Goal: Use online tool/utility: Utilize a website feature to perform a specific function

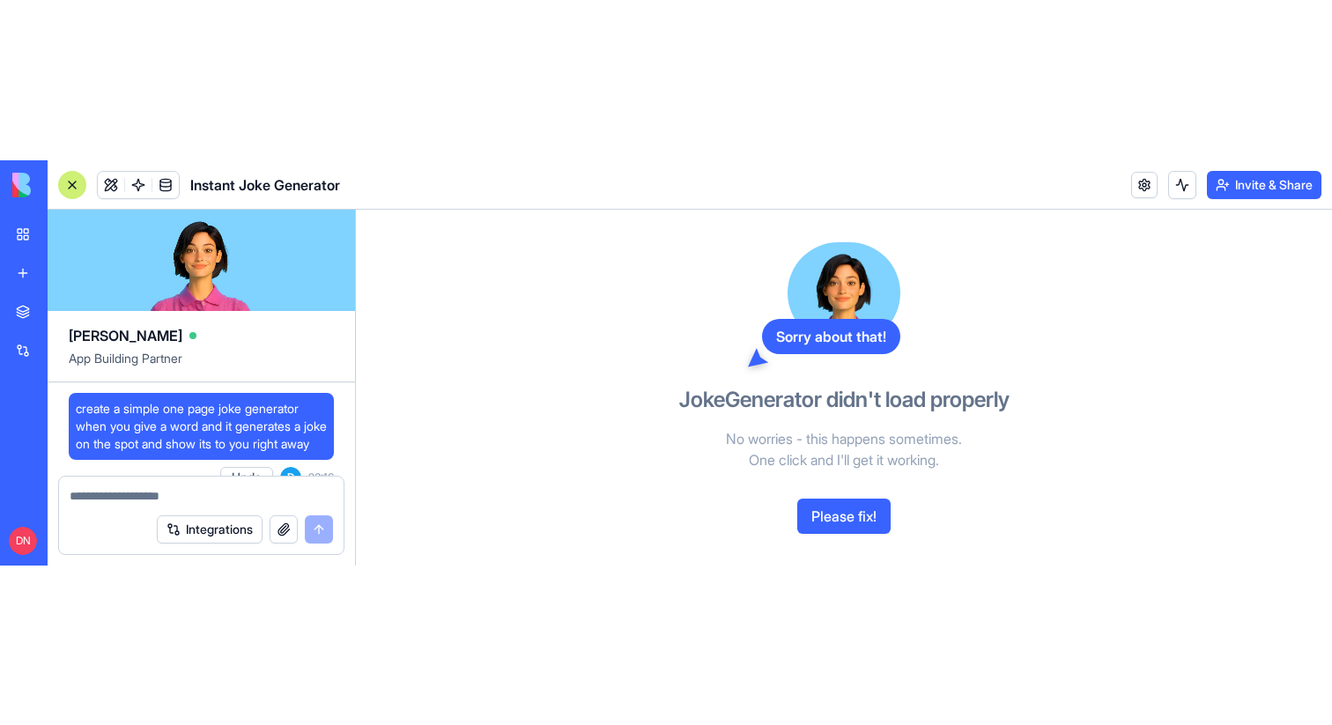
scroll to position [4, 0]
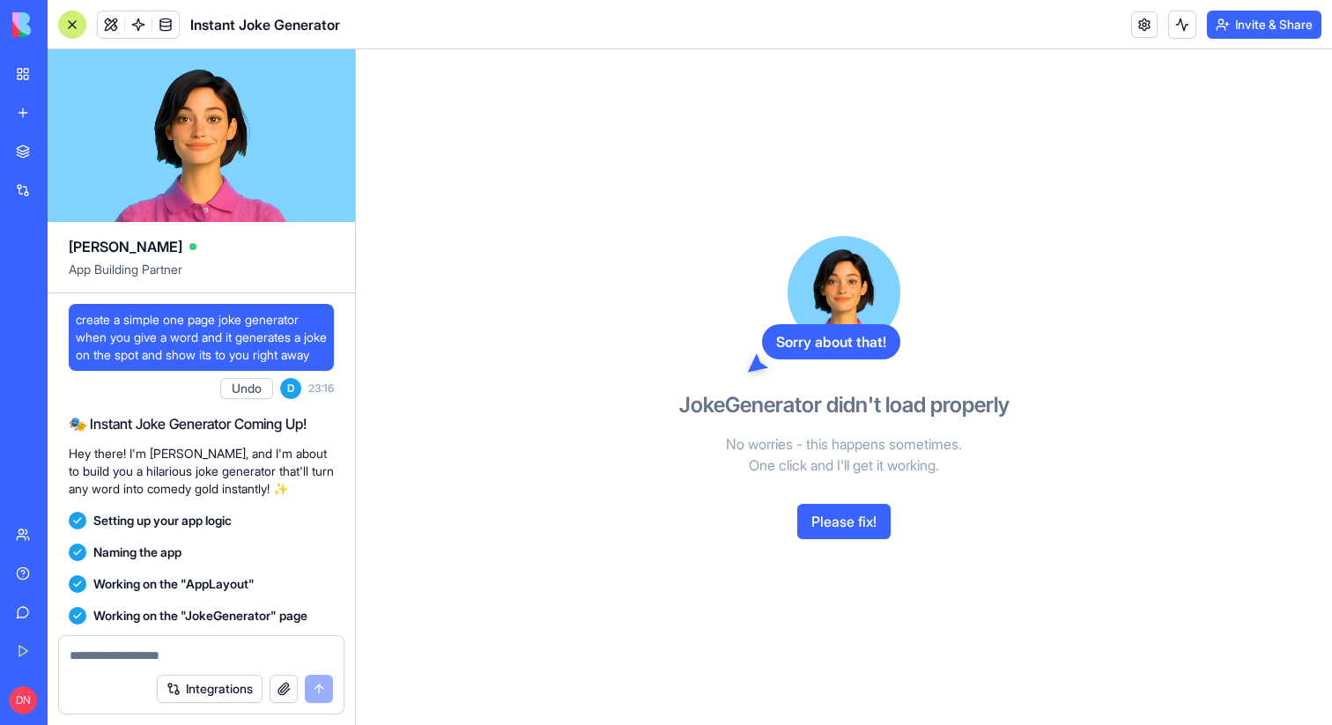
click at [26, 111] on link "New app" at bounding box center [40, 112] width 70 height 35
click at [65, 119] on div "New app" at bounding box center [53, 113] width 23 height 18
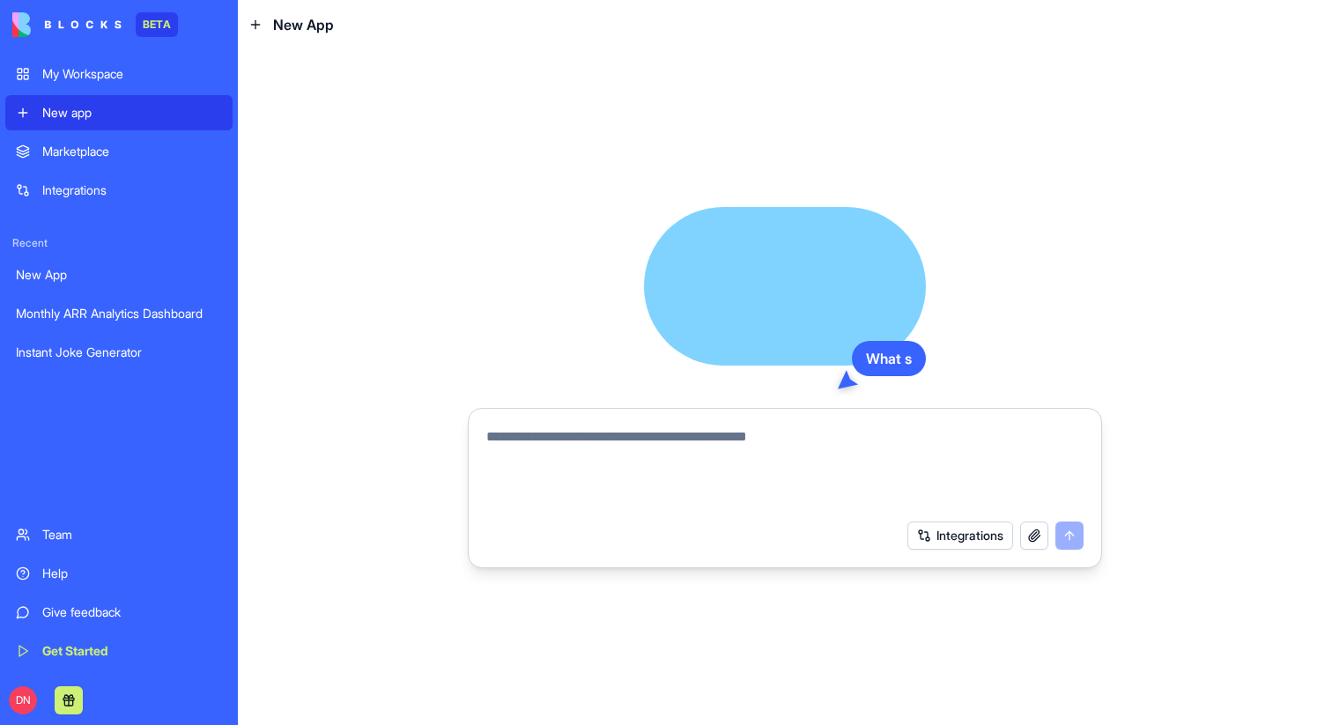
click at [589, 432] on textarea at bounding box center [784, 469] width 597 height 85
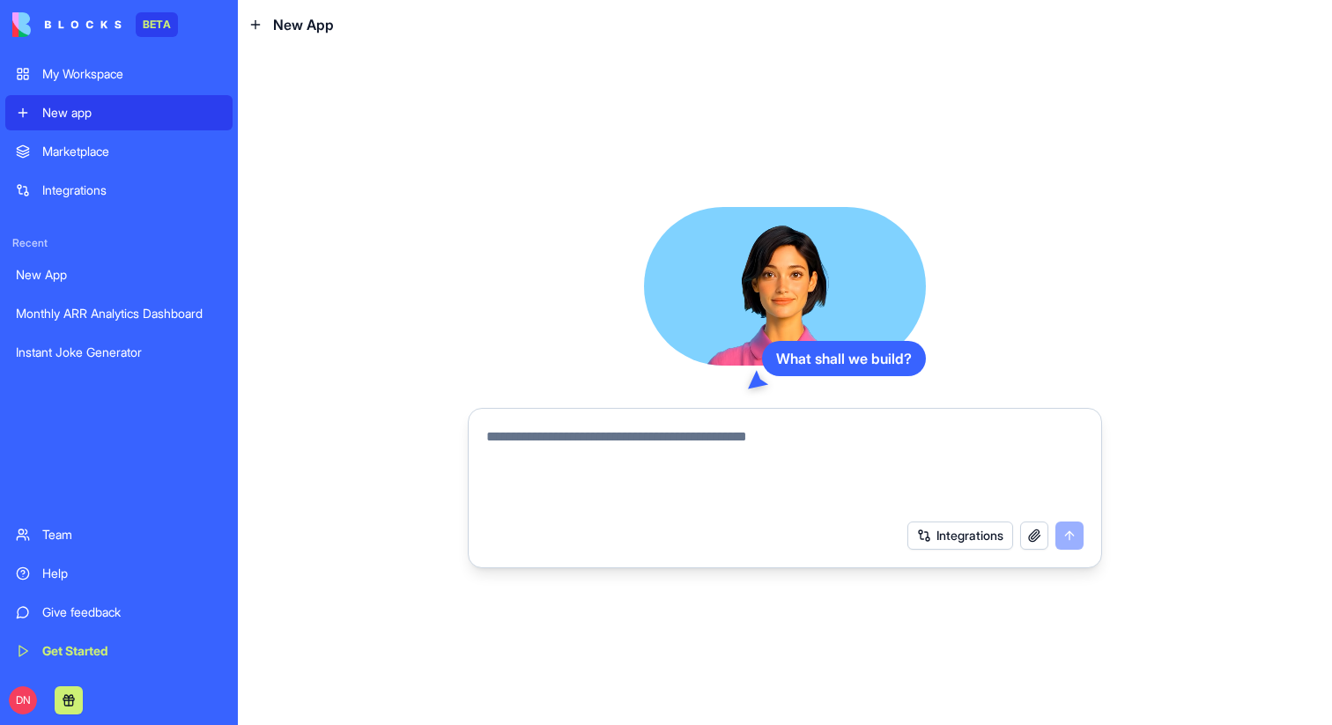
click at [984, 530] on button "Integrations" at bounding box center [961, 536] width 106 height 28
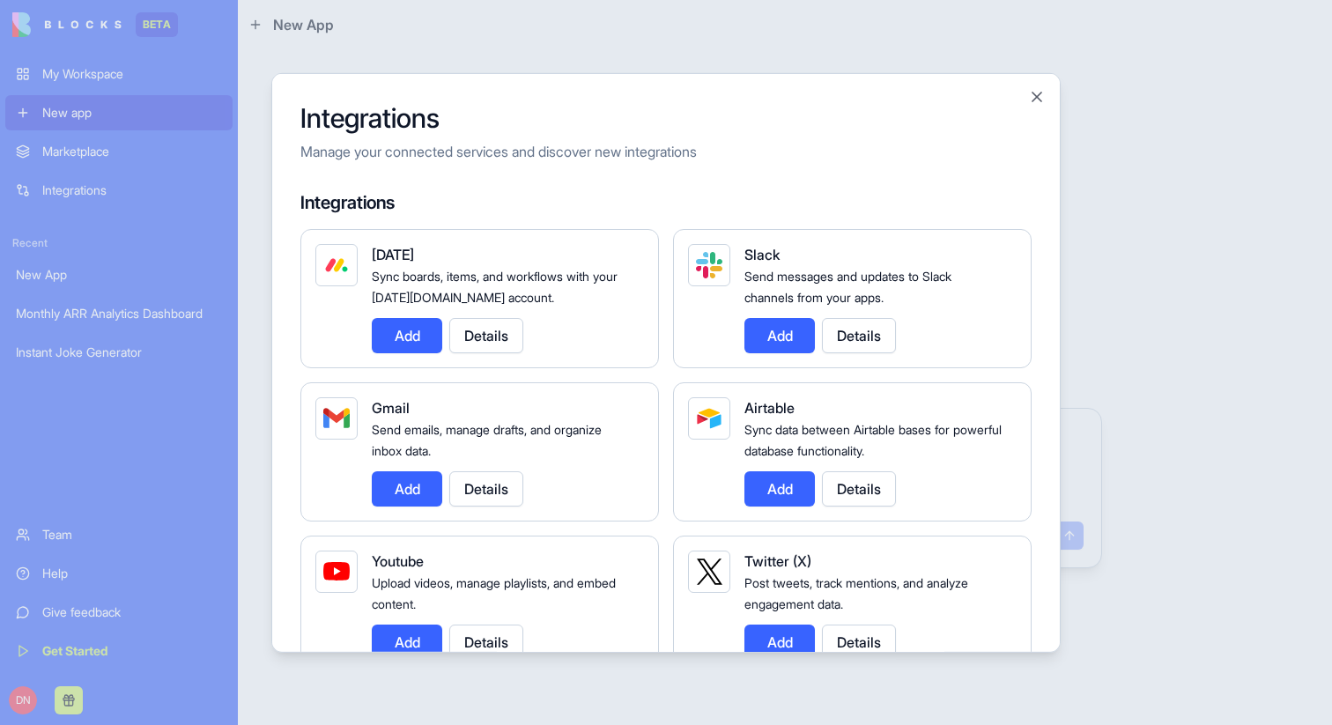
click at [771, 340] on button "Add" at bounding box center [780, 334] width 70 height 35
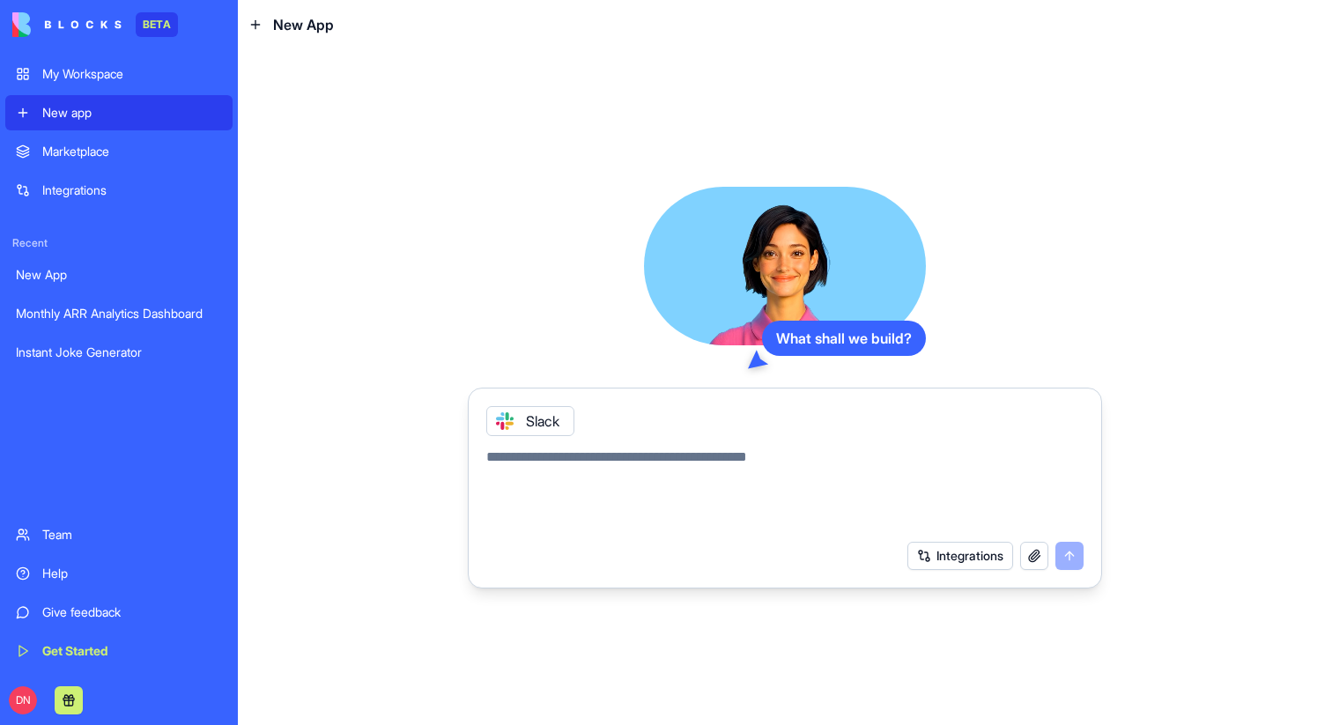
click at [544, 467] on textarea at bounding box center [784, 489] width 597 height 85
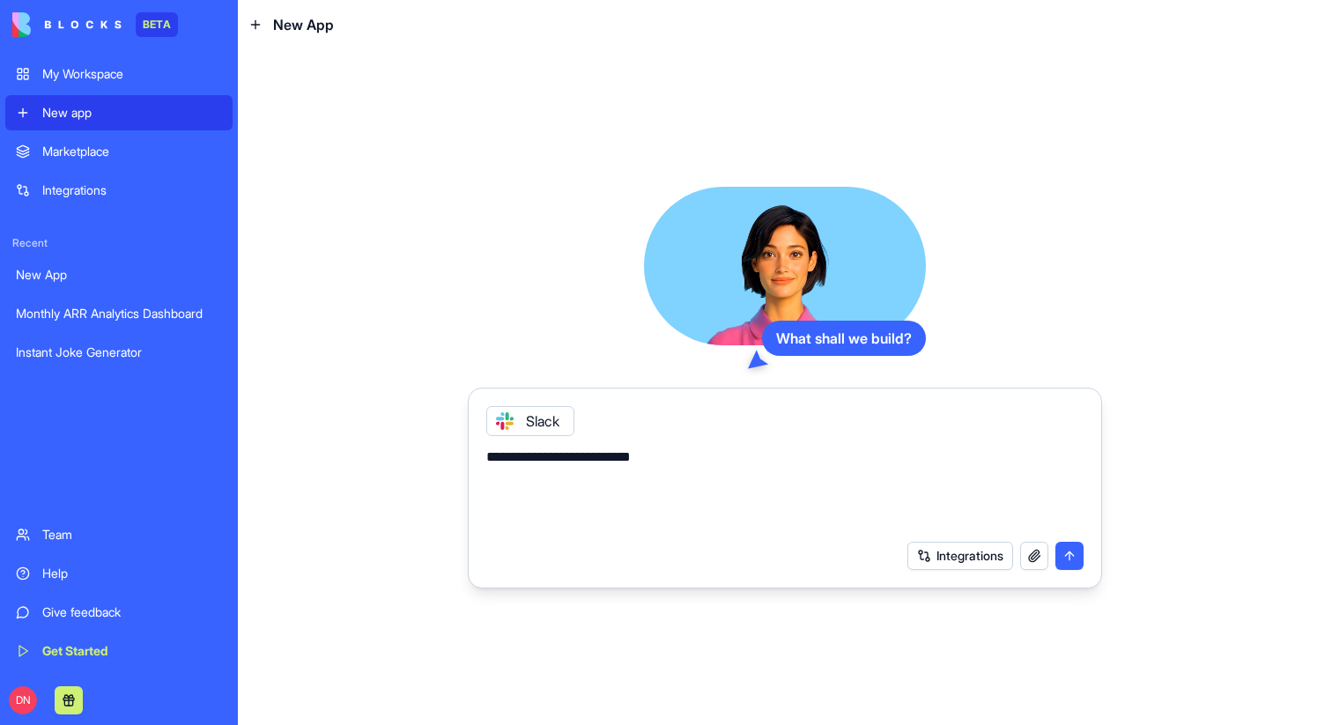
type textarea "**********"
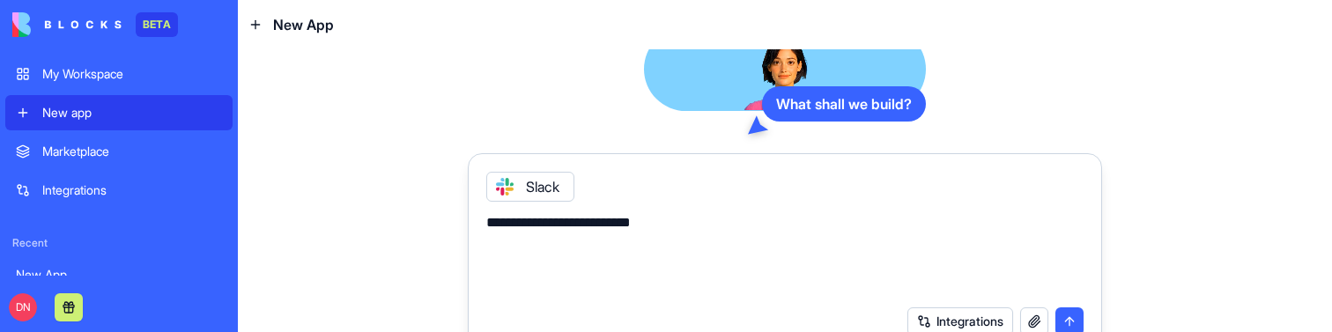
click at [132, 189] on div "Integrations" at bounding box center [132, 191] width 180 height 18
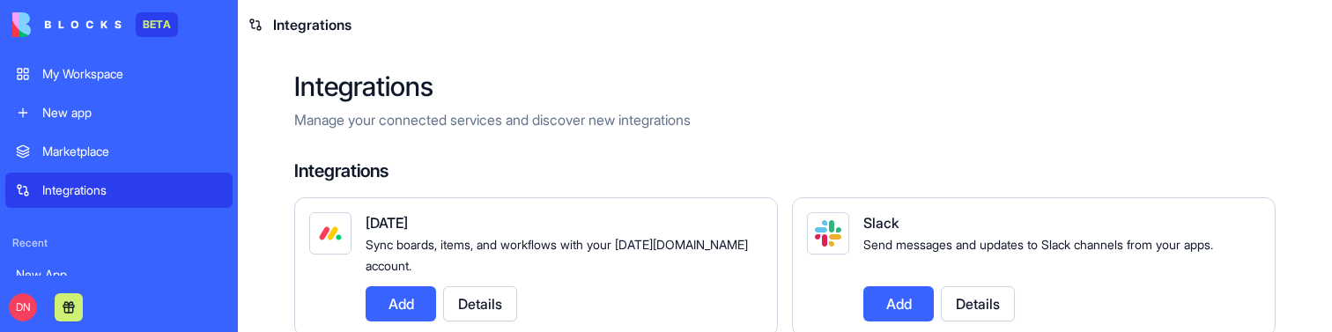
click at [894, 312] on button "Add" at bounding box center [899, 303] width 70 height 35
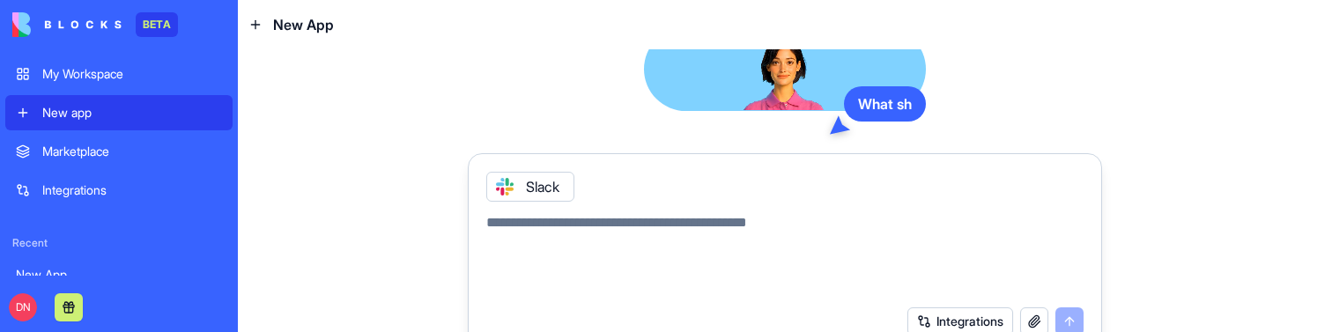
click at [629, 234] on textarea at bounding box center [784, 254] width 597 height 85
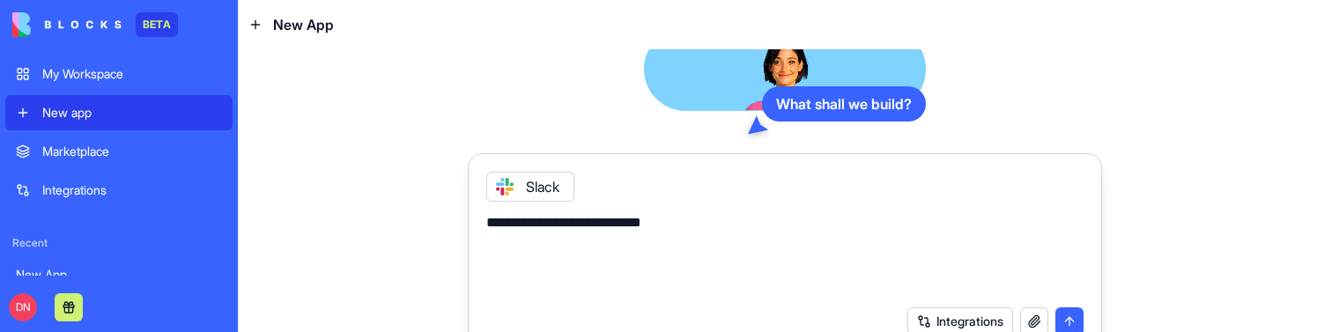
type textarea "**********"
click at [1074, 321] on button "submit" at bounding box center [1070, 322] width 28 height 28
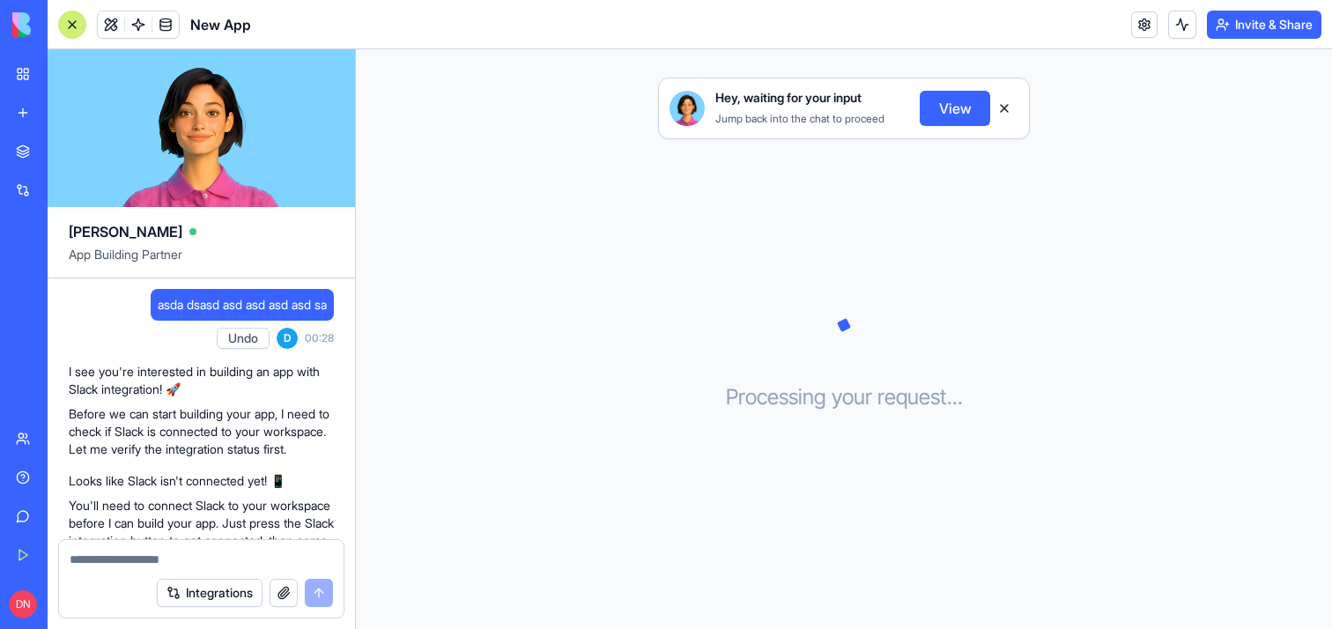
scroll to position [253, 0]
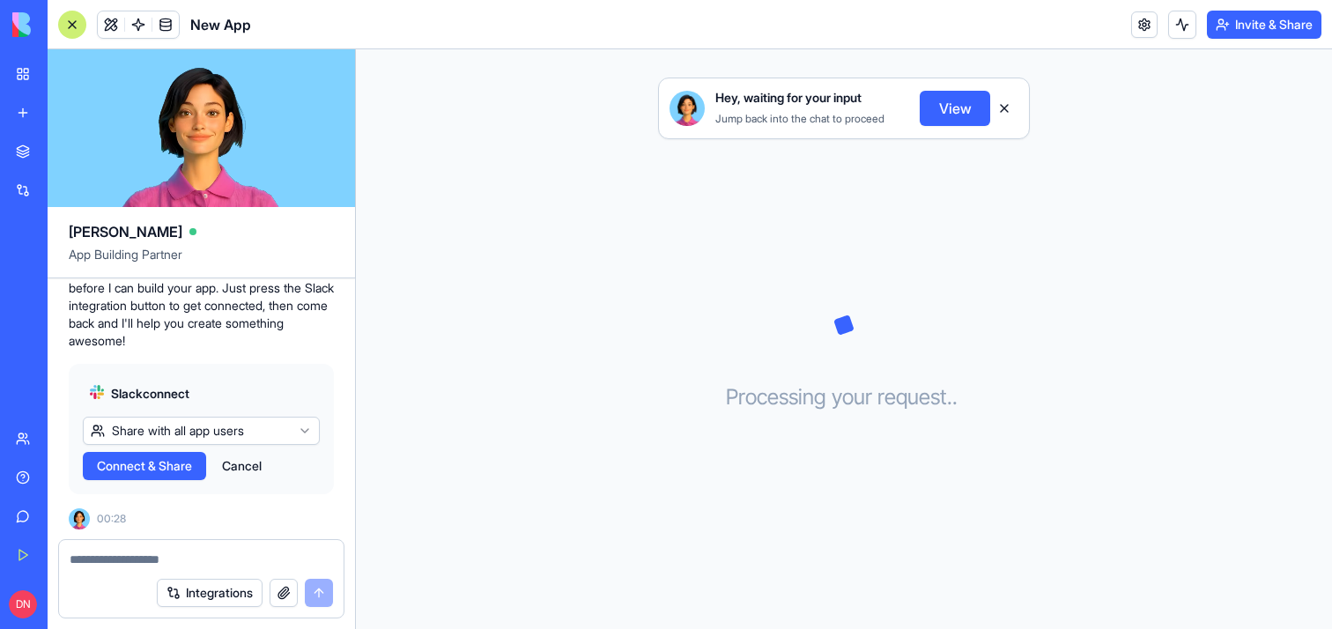
click at [249, 463] on button "Cancel" at bounding box center [241, 466] width 57 height 28
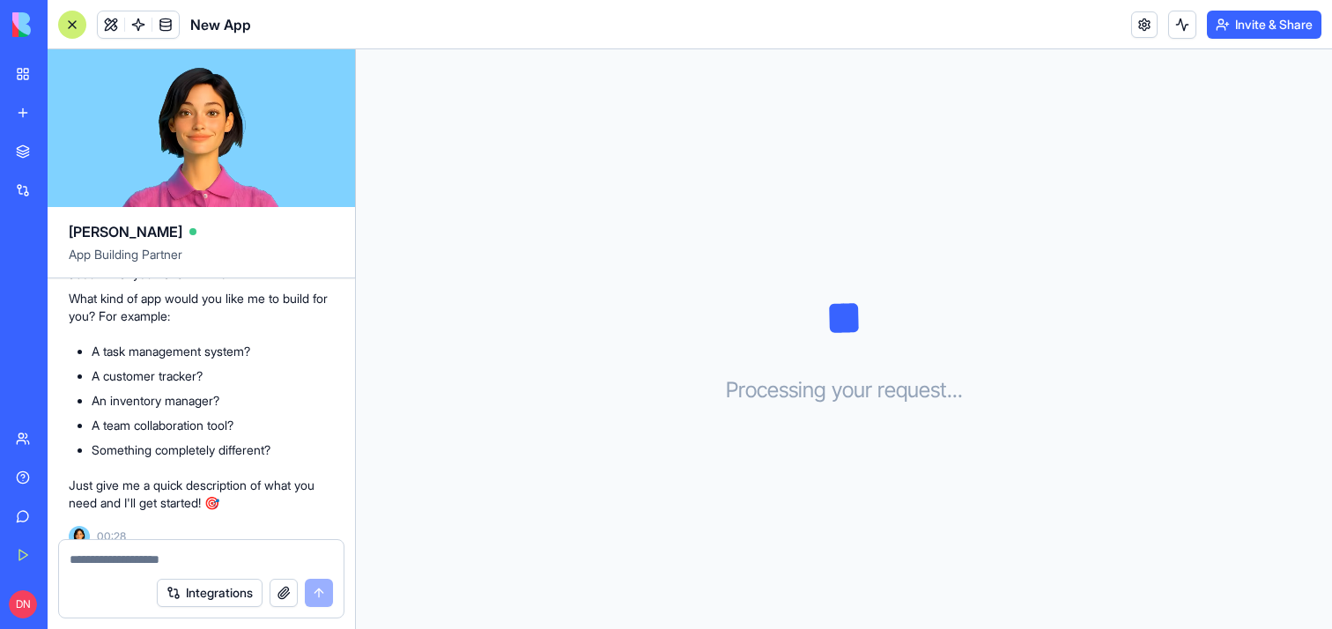
scroll to position [441, 0]
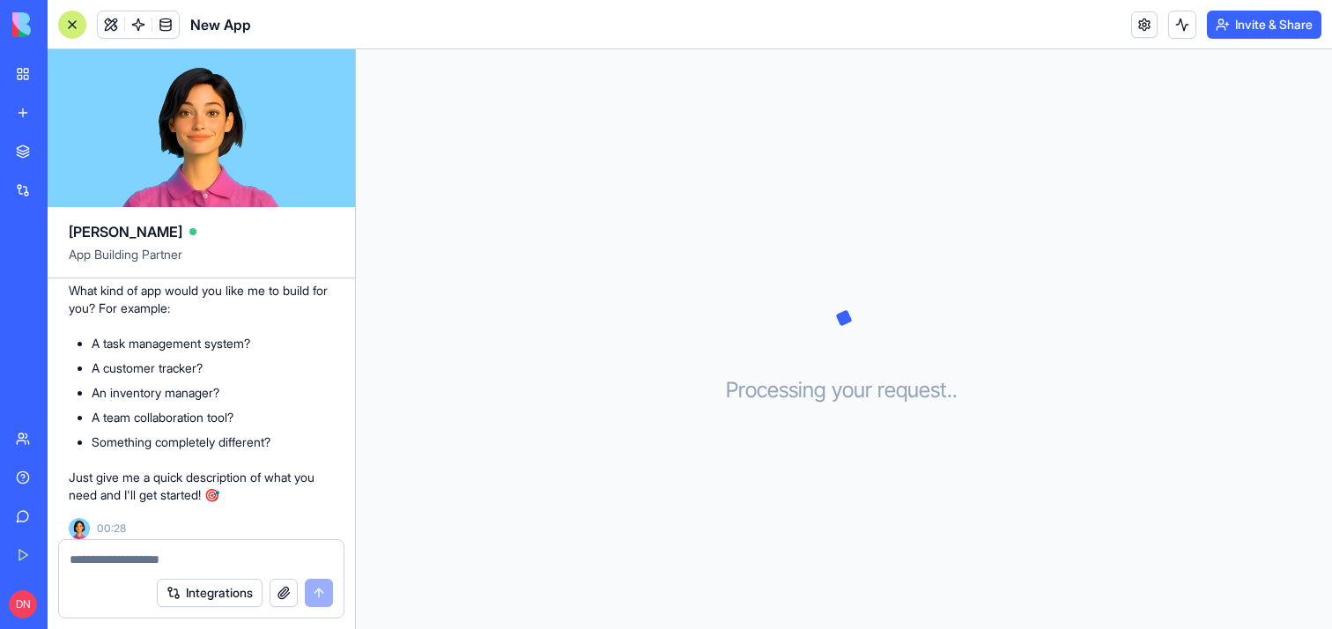
click at [27, 110] on link "New app" at bounding box center [40, 112] width 70 height 35
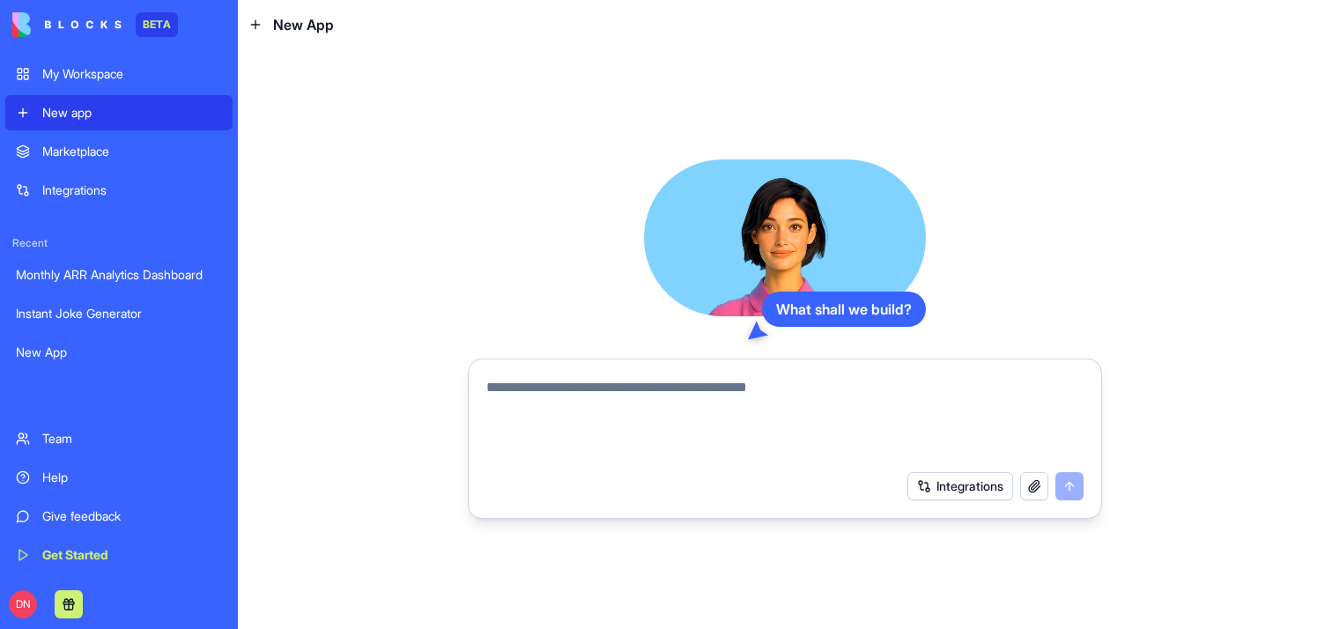
click at [91, 89] on link "My Workspace" at bounding box center [118, 73] width 227 height 35
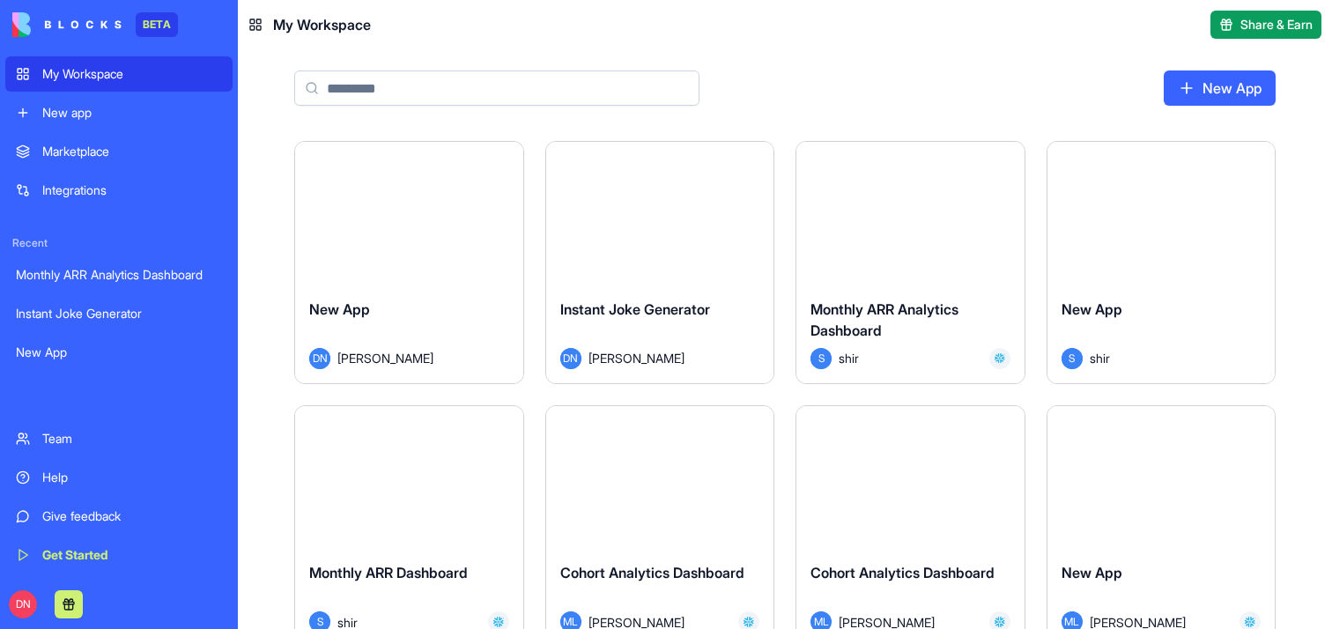
click at [677, 195] on div "Launch" at bounding box center [660, 213] width 228 height 143
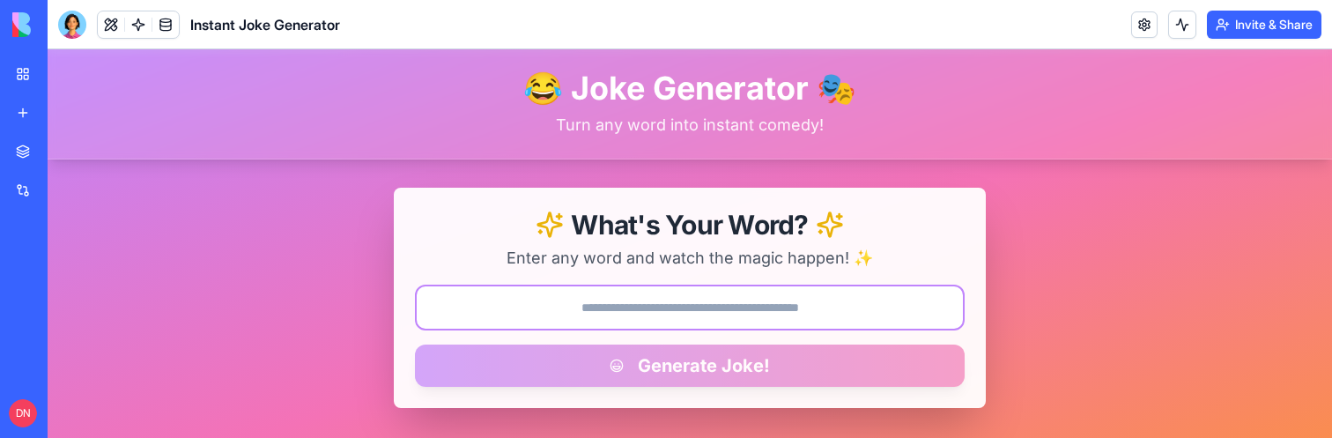
click at [700, 297] on input "text" at bounding box center [690, 308] width 550 height 46
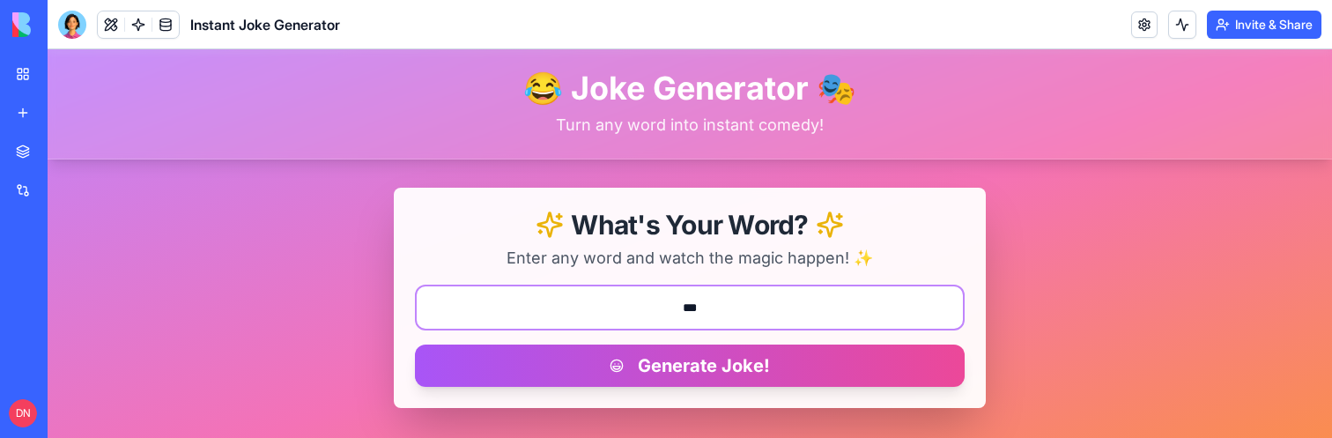
type input "***"
click at [415, 345] on button "Generate Joke!" at bounding box center [690, 366] width 550 height 42
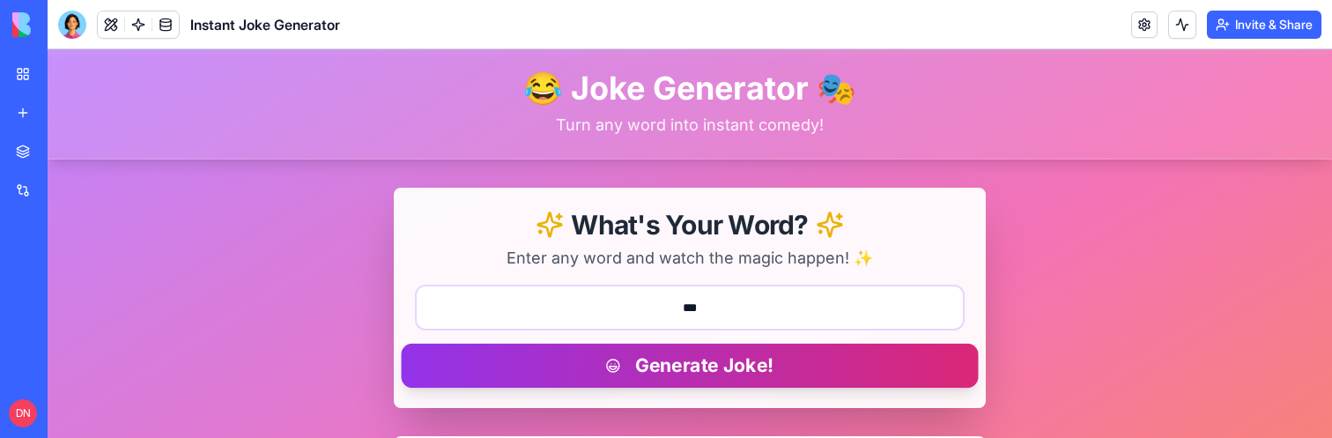
click at [749, 367] on button "Generate Joke!" at bounding box center [689, 366] width 577 height 44
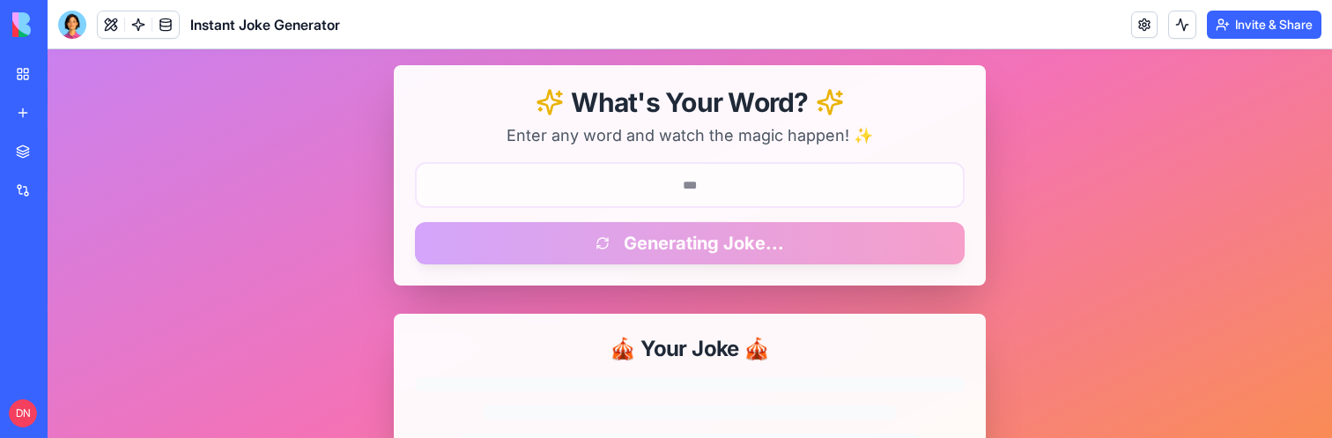
scroll to position [134, 0]
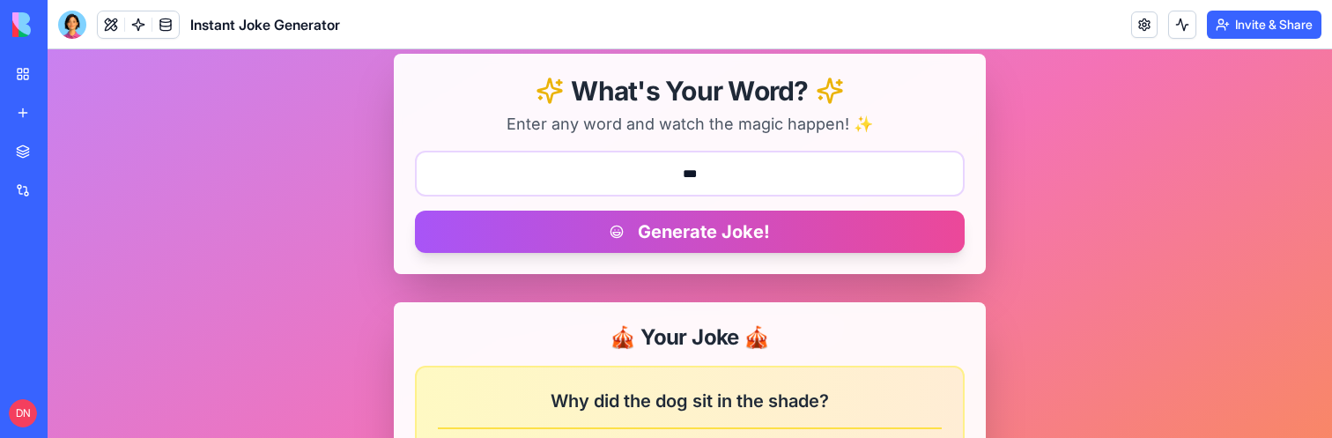
click at [779, 238] on button "Generate Joke!" at bounding box center [690, 232] width 550 height 42
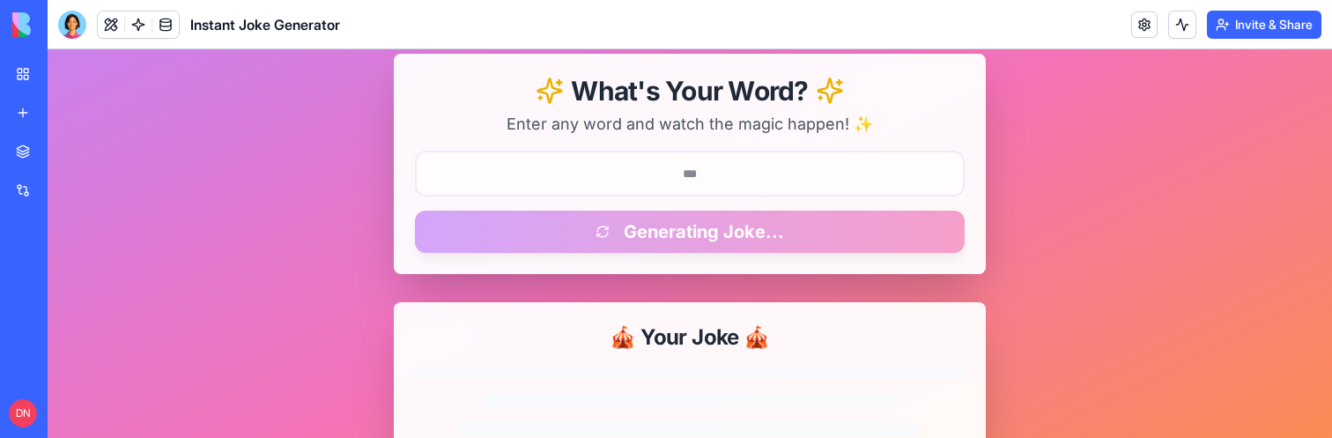
click at [768, 238] on form "*** Generating Joke..." at bounding box center [690, 202] width 550 height 102
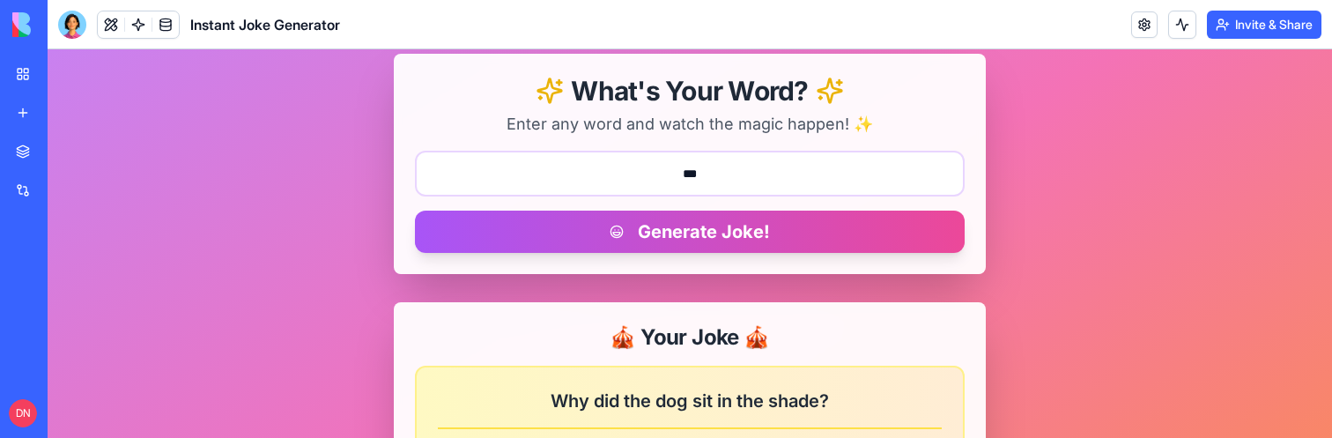
click at [752, 234] on button "Generate Joke!" at bounding box center [690, 232] width 550 height 42
click at [768, 234] on button "Generate Joke!" at bounding box center [690, 232] width 550 height 42
click at [764, 234] on button "Generate Joke!" at bounding box center [690, 232] width 550 height 42
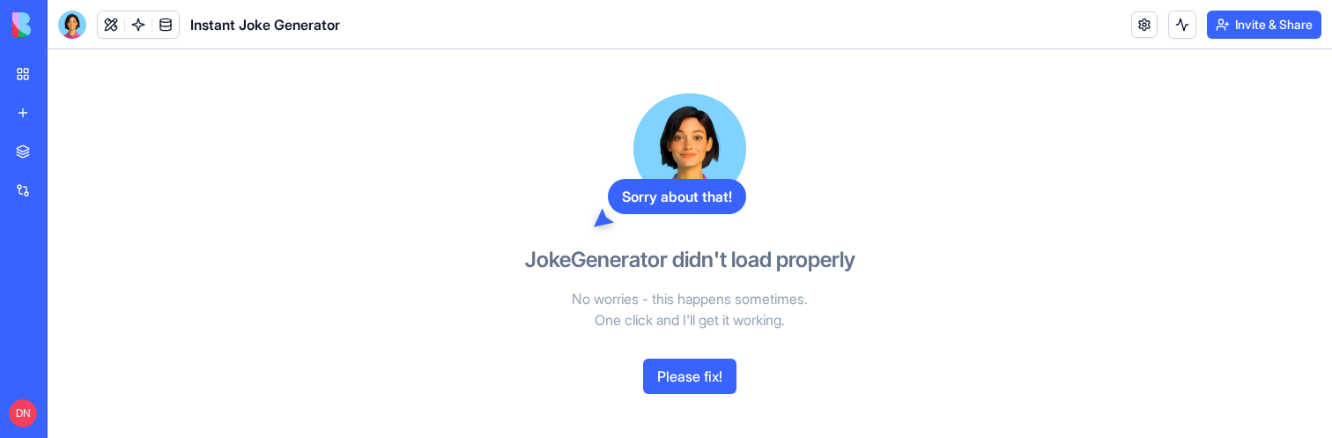
click at [678, 370] on button "Please fix!" at bounding box center [689, 376] width 93 height 35
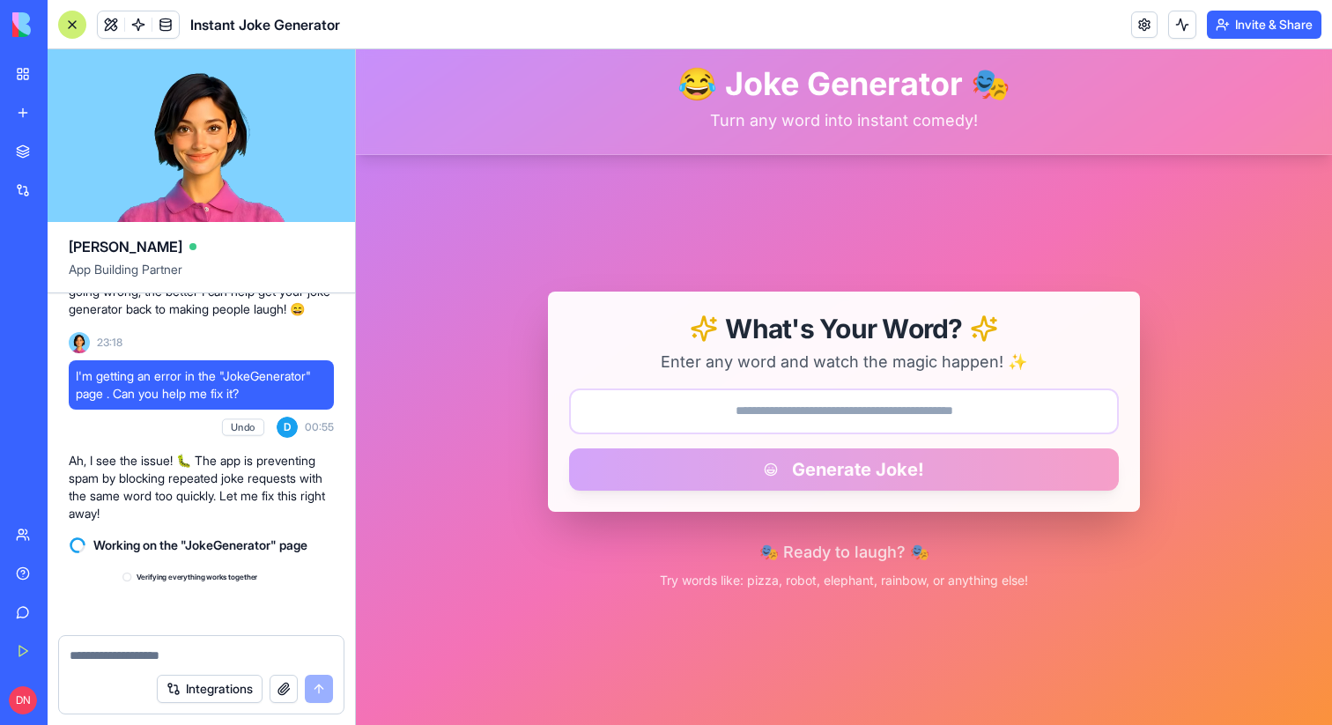
scroll to position [1241, 0]
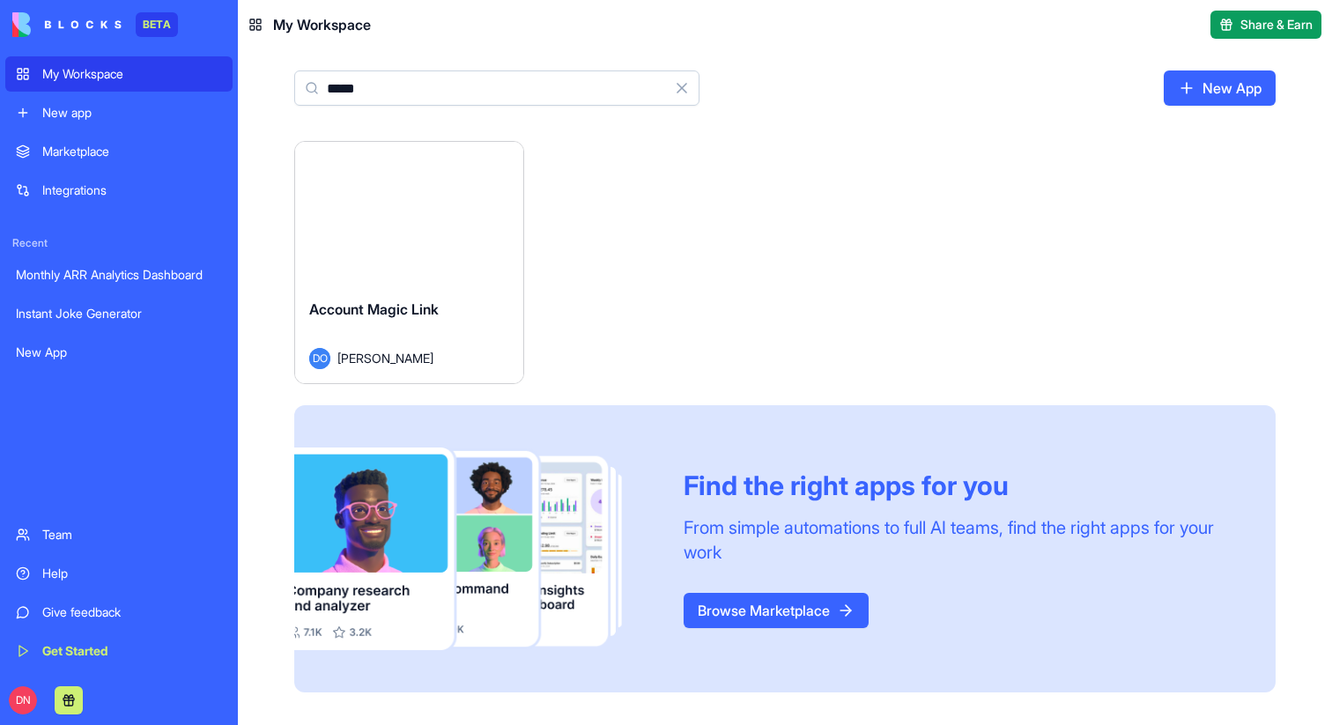
type input "*****"
click at [428, 219] on button "Launch" at bounding box center [409, 213] width 132 height 35
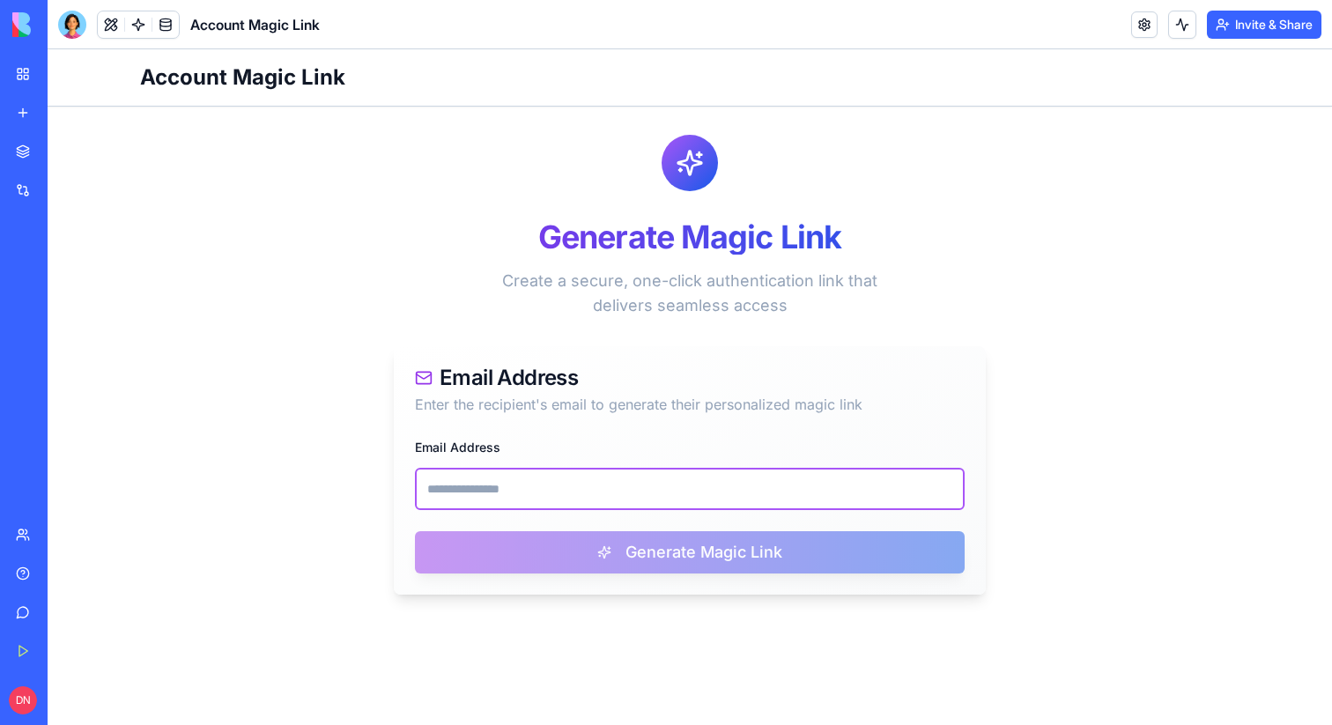
click at [596, 506] on input "Email Address" at bounding box center [690, 489] width 550 height 42
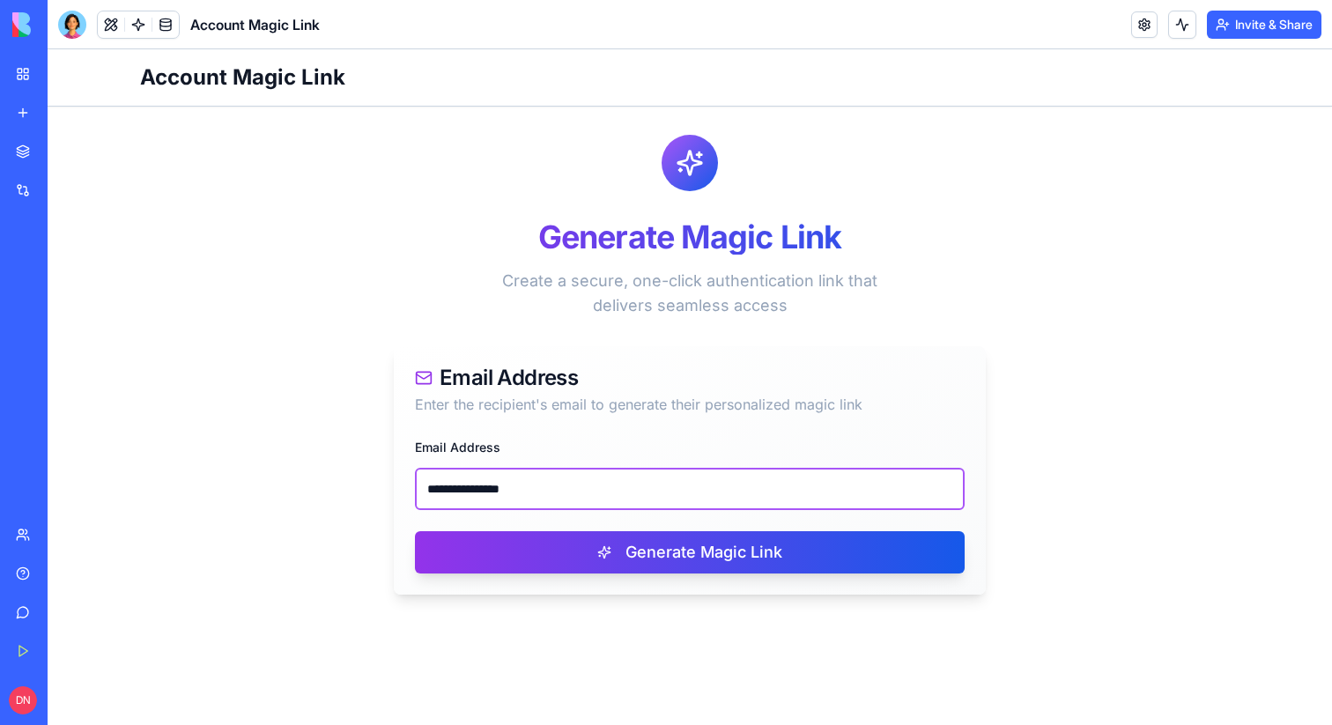
type input "**********"
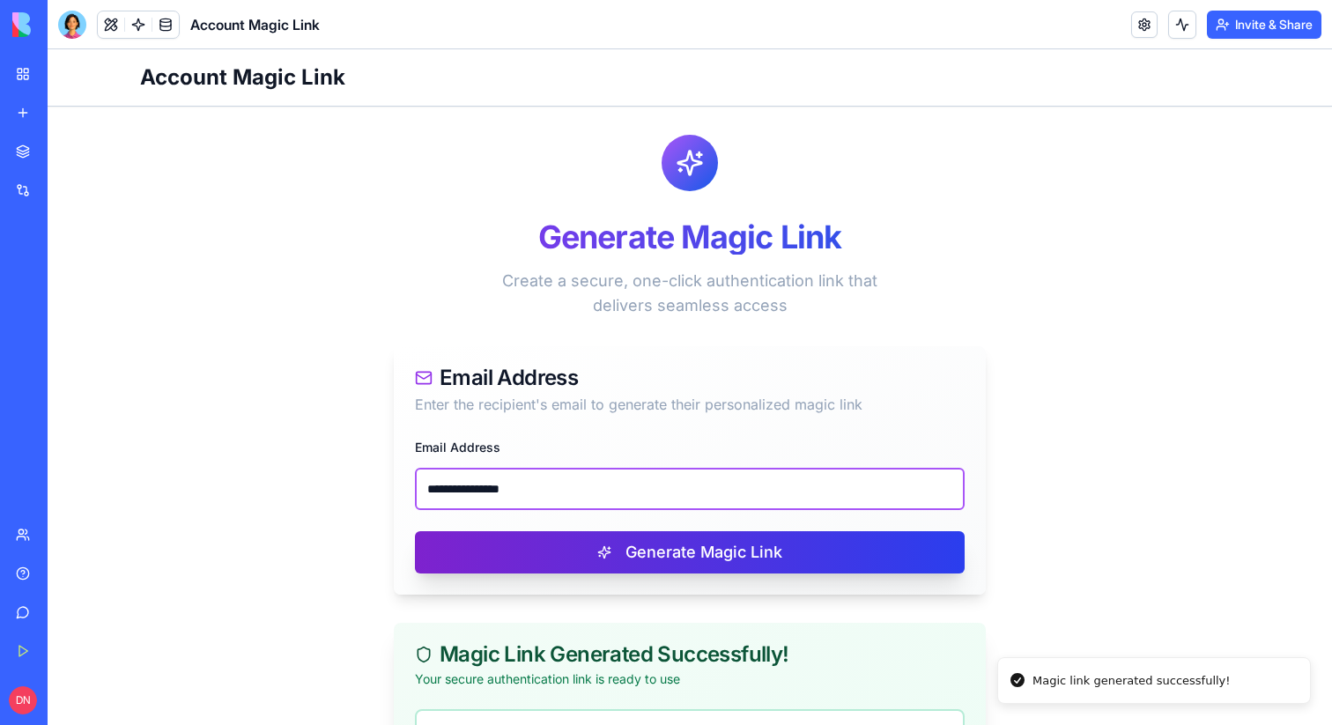
scroll to position [240, 0]
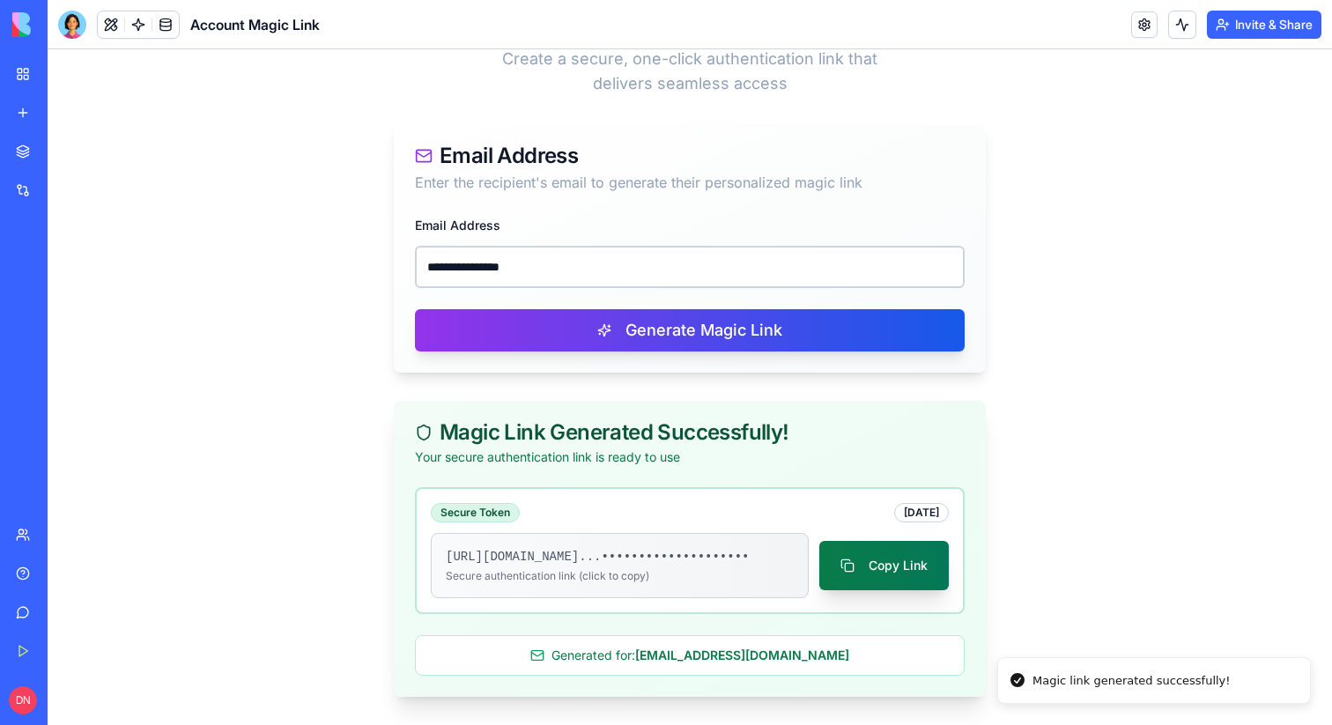
click at [900, 570] on button "Copy Link" at bounding box center [885, 565] width 130 height 49
